Goal: Task Accomplishment & Management: Use online tool/utility

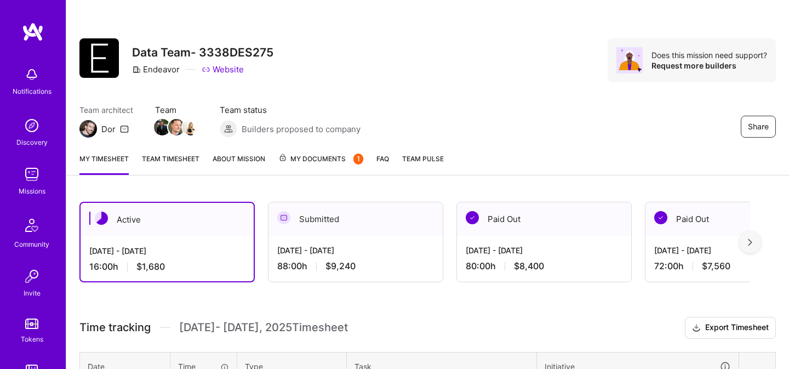
scroll to position [177, 0]
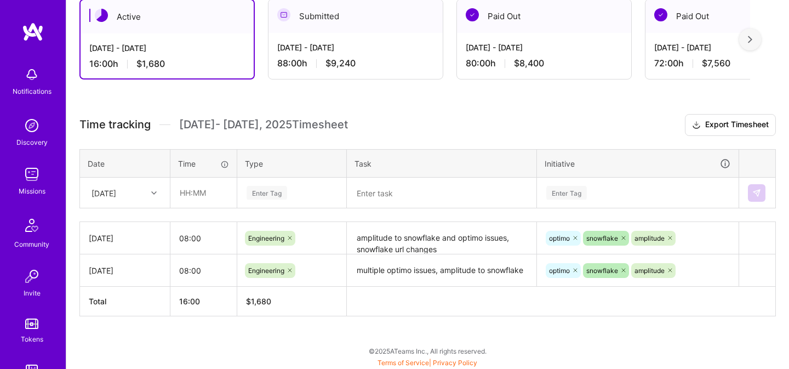
scroll to position [203, 0]
click at [199, 183] on input "text" at bounding box center [203, 191] width 65 height 29
type input "08:00"
click at [268, 189] on div "Enter Tag" at bounding box center [266, 191] width 41 height 17
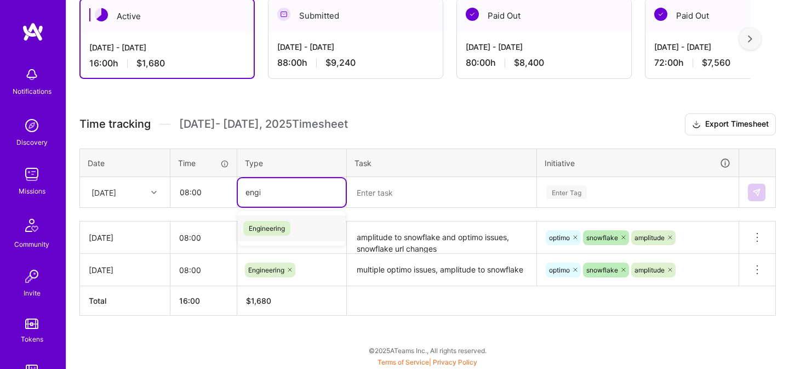
type input "engin"
click at [272, 219] on div "Engineering" at bounding box center [292, 228] width 108 height 26
click at [372, 194] on textarea at bounding box center [441, 192] width 187 height 28
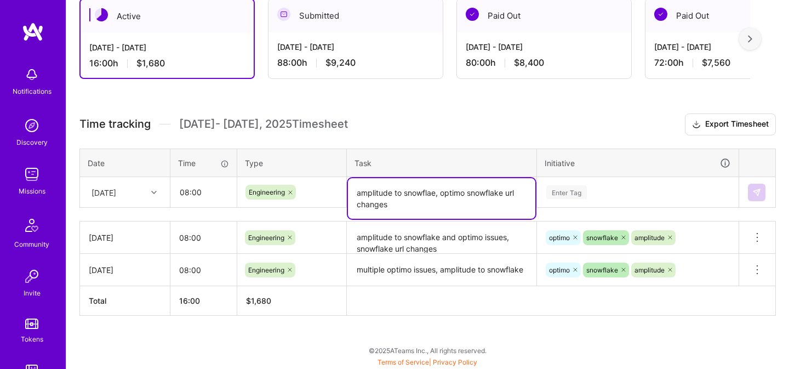
type textarea "amplitude to snowflae, optimo snowflake url changes"
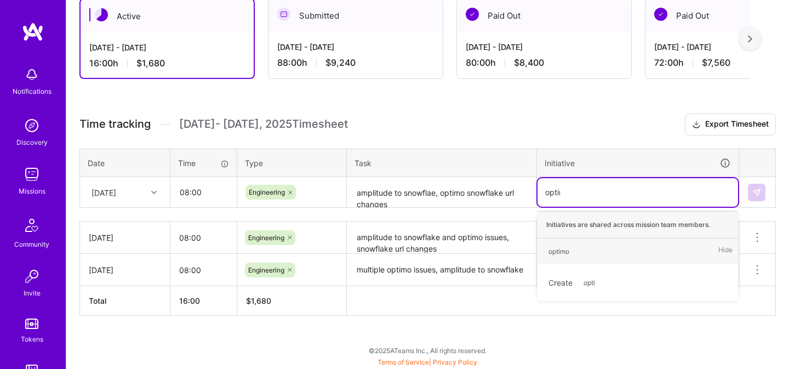
type input "optimo"
click at [562, 248] on div "optimo" at bounding box center [558, 251] width 21 height 12
type input "snow"
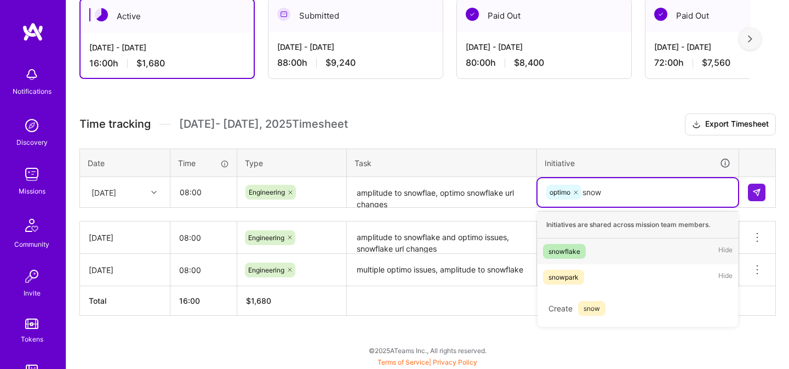
click at [596, 252] on div "snowflake Hide" at bounding box center [637, 251] width 200 height 26
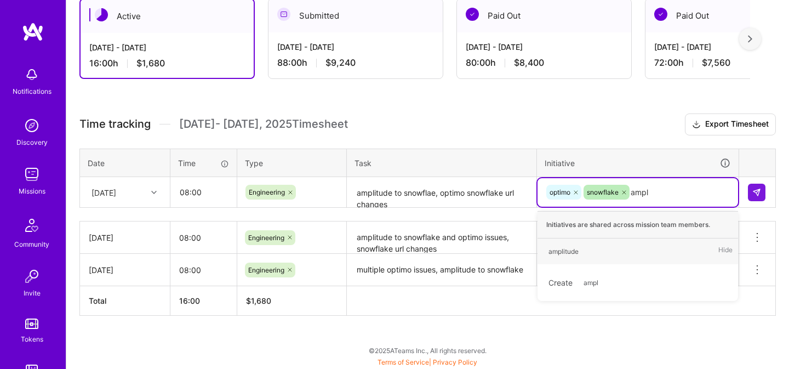
type input "ampli"
click at [609, 247] on div "amplitude Hide" at bounding box center [637, 251] width 200 height 26
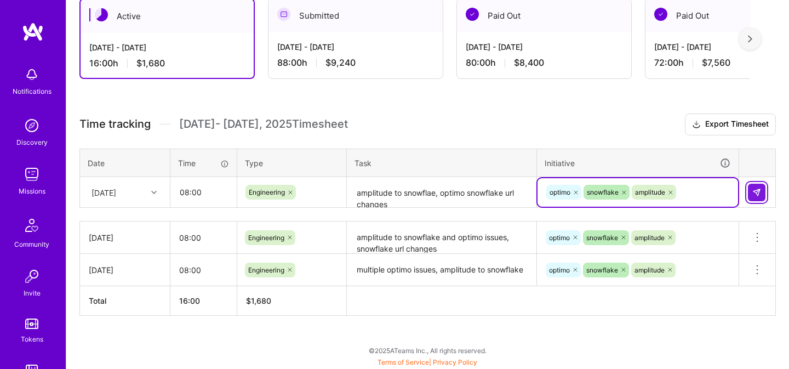
click at [754, 194] on img at bounding box center [756, 192] width 9 height 9
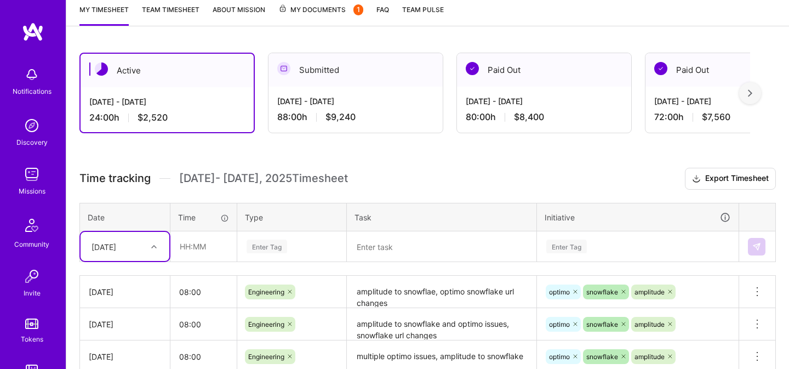
scroll to position [121, 0]
